Goal: Information Seeking & Learning: Learn about a topic

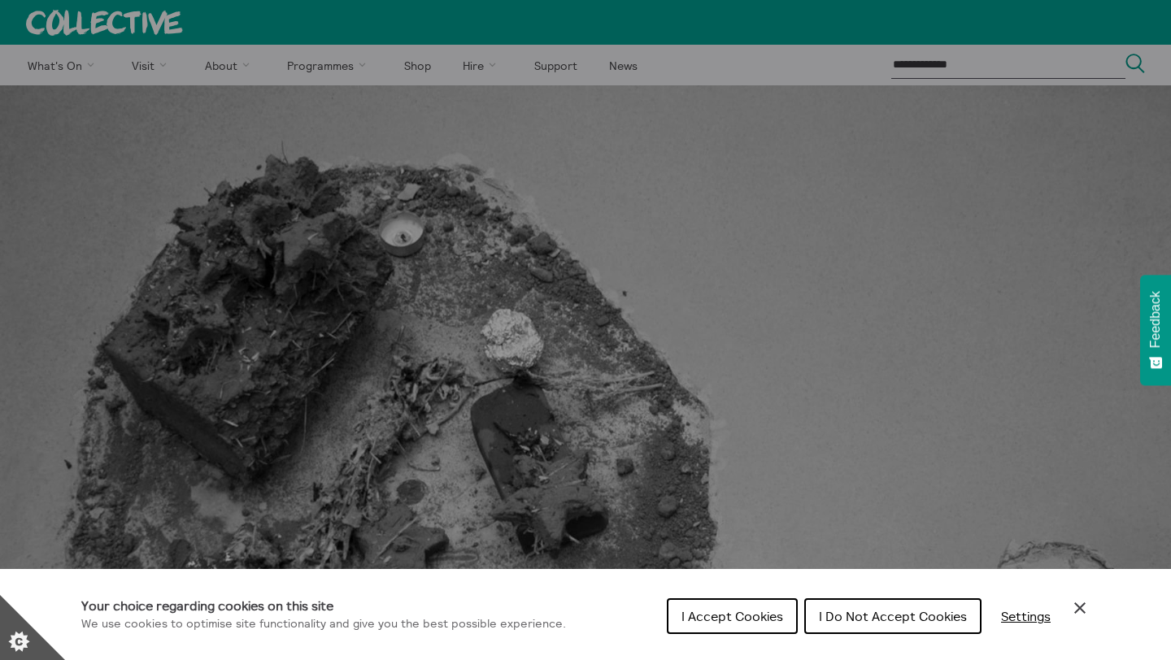
click at [724, 424] on div "Cookie preferences" at bounding box center [585, 330] width 1171 height 660
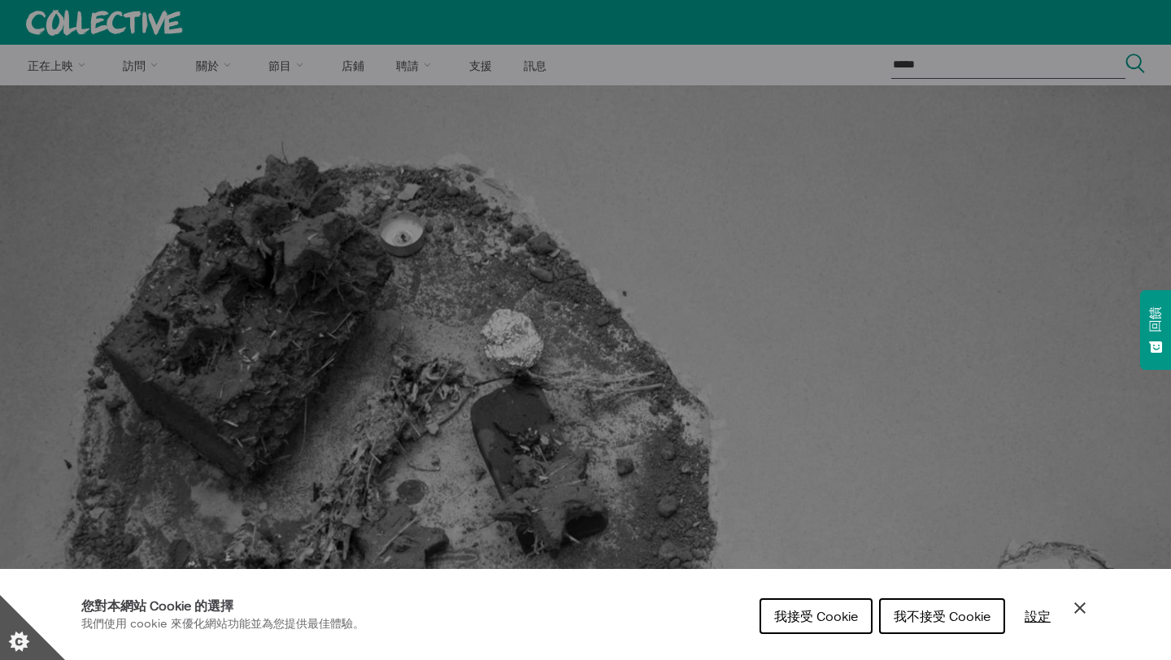
click at [1065, 609] on div "我接受 Cookie 我不接受 Cookie 設定" at bounding box center [925, 621] width 330 height 52
click at [1078, 610] on icon "關閉 Cookie 控制" at bounding box center [1080, 609] width 20 height 20
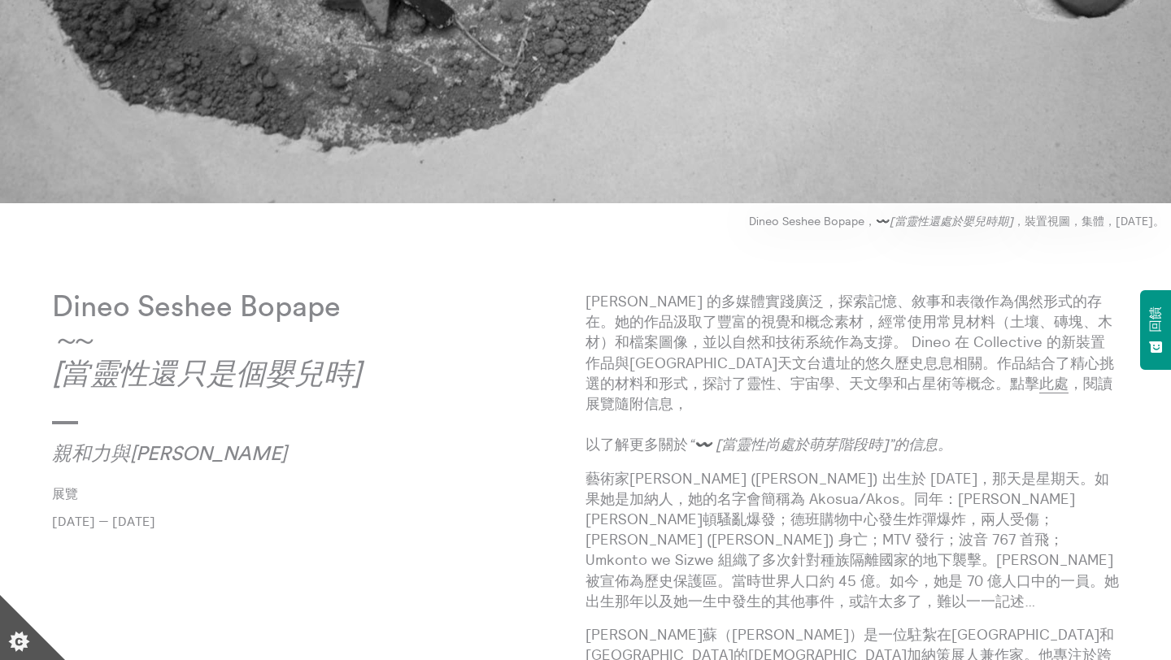
scroll to position [674, 0]
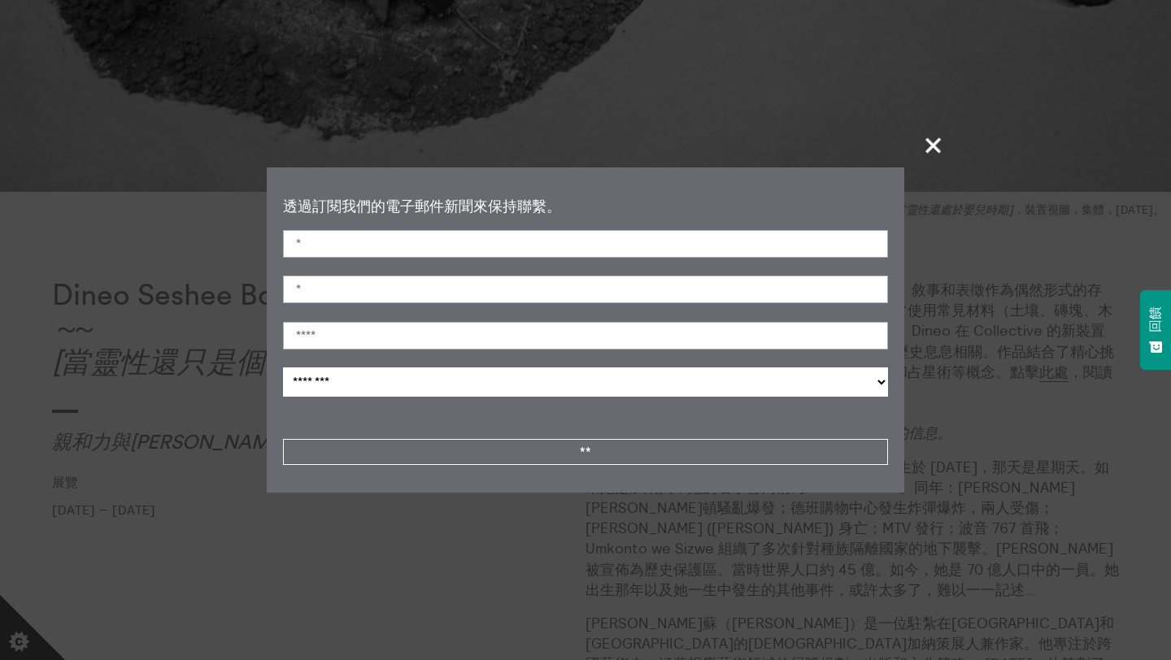
click at [1021, 377] on section "+ 透過訂閱我們的電子郵件新聞來保持聯繫。 名 姓 電子郵件地址 * 哪一份簡訊 ******** **** **** **" at bounding box center [585, 330] width 1171 height 660
click at [926, 146] on font "+" at bounding box center [933, 145] width 46 height 46
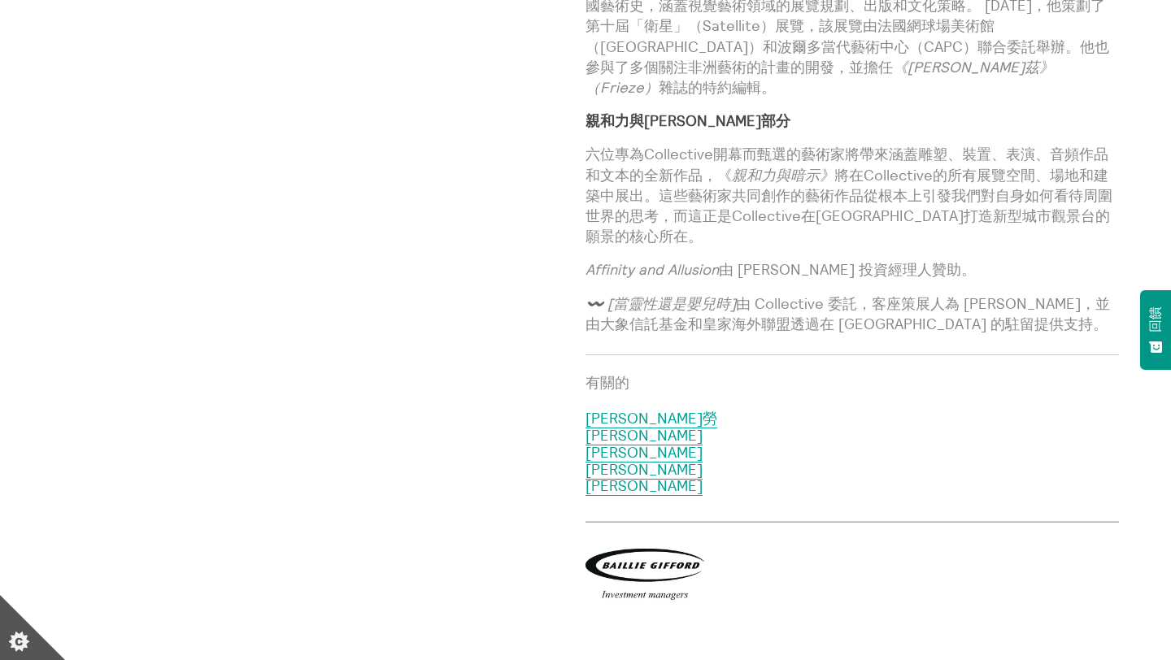
scroll to position [1368, 0]
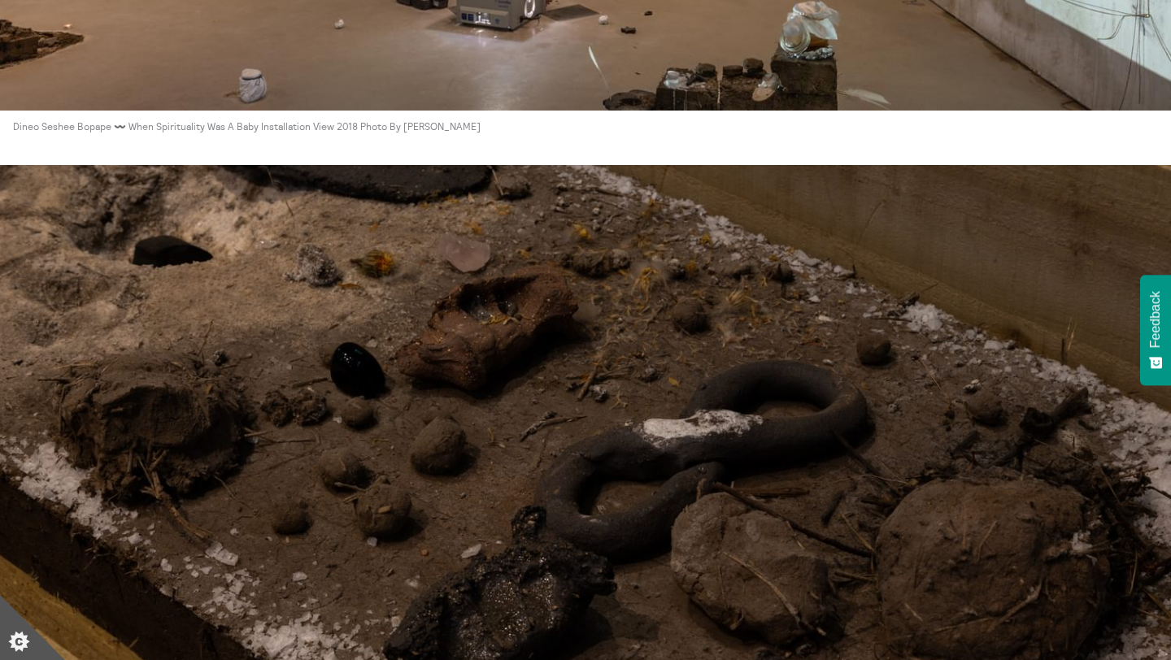
scroll to position [4789, 0]
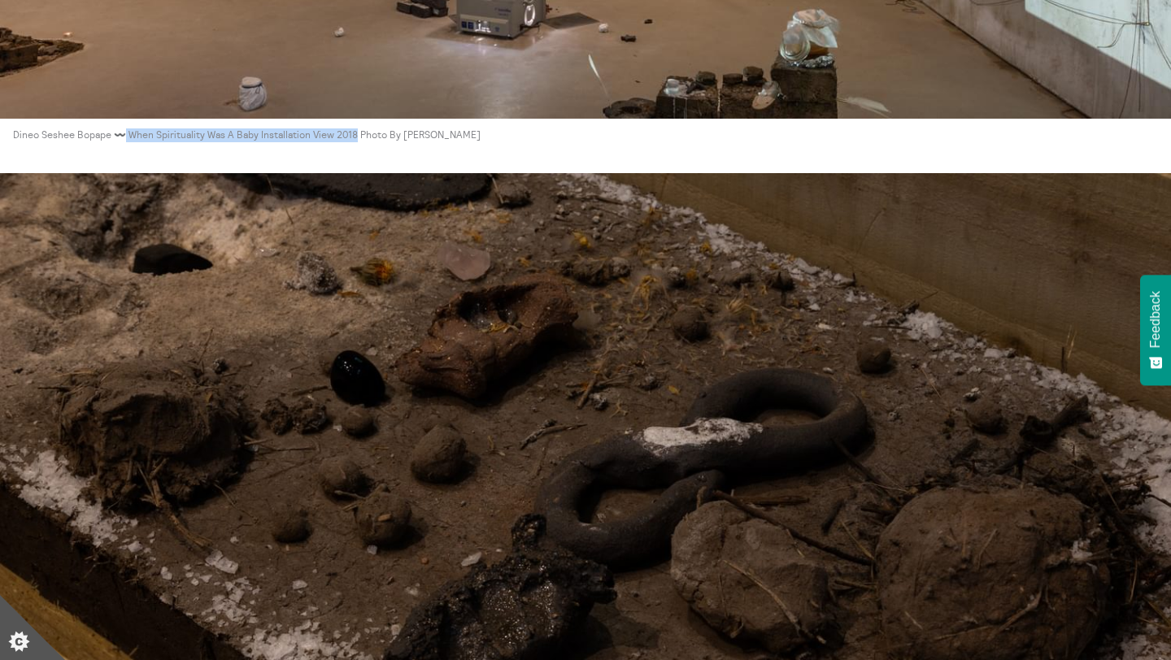
drag, startPoint x: 124, startPoint y: 56, endPoint x: 356, endPoint y: 56, distance: 231.8
click at [356, 128] on p "Dineo Seshee Bopape 〰️ When Spirituality Was A Baby Installation View 2018 Phot…" at bounding box center [585, 135] width 1171 height 14
copy p "When Spirituality Was A Baby Installation View 2018"
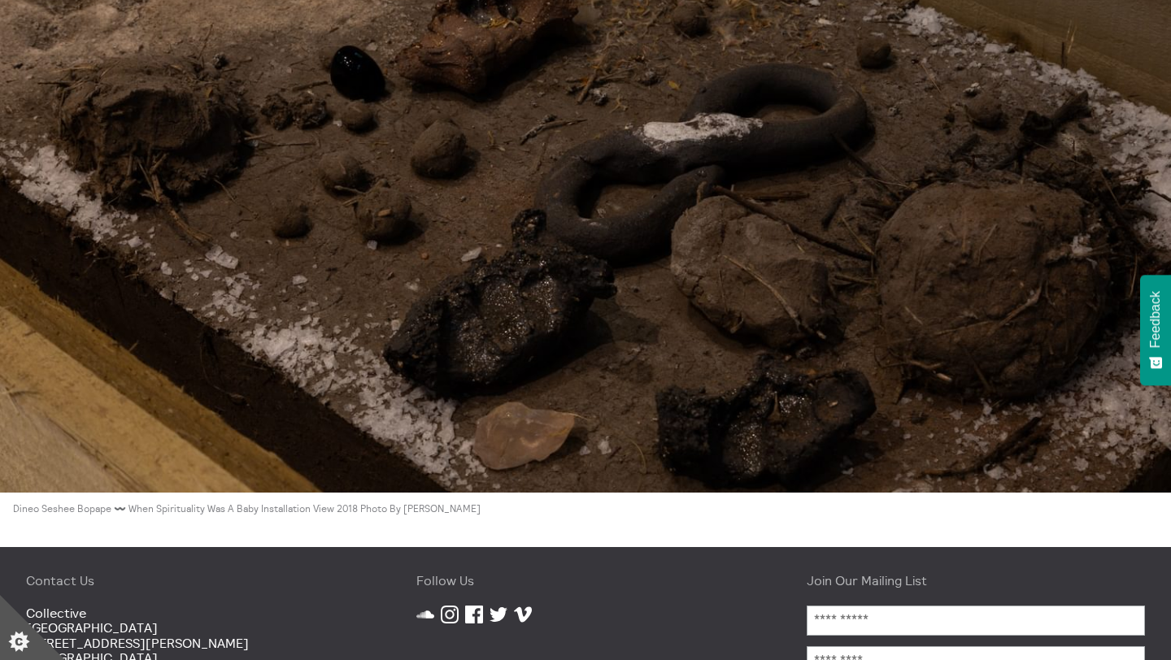
scroll to position [5099, 0]
